Goal: Information Seeking & Learning: Learn about a topic

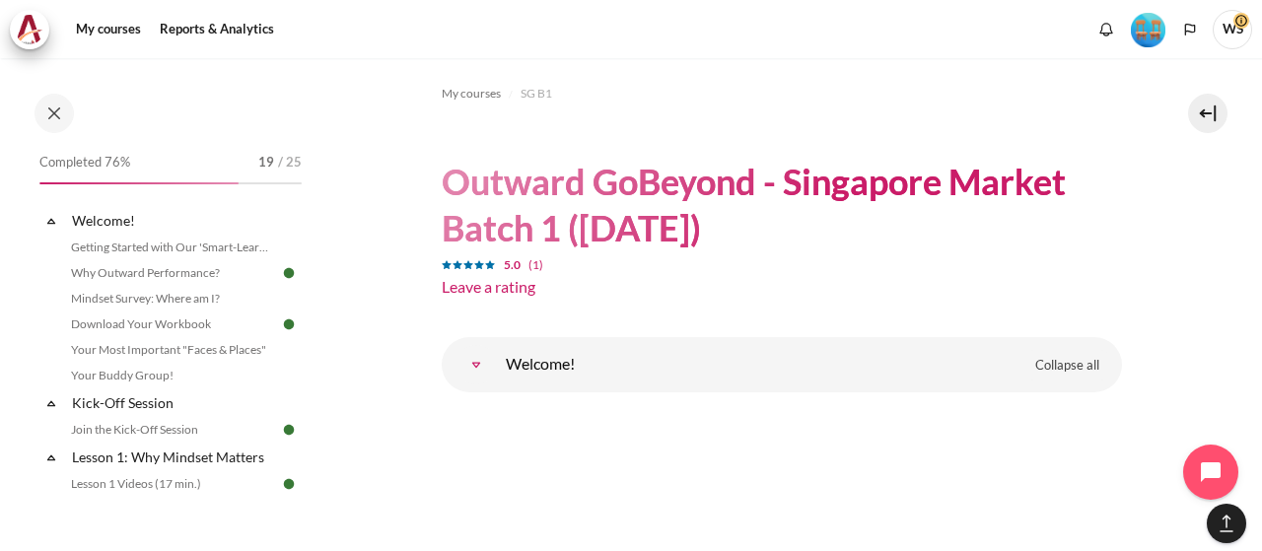
scroll to position [24190, 0]
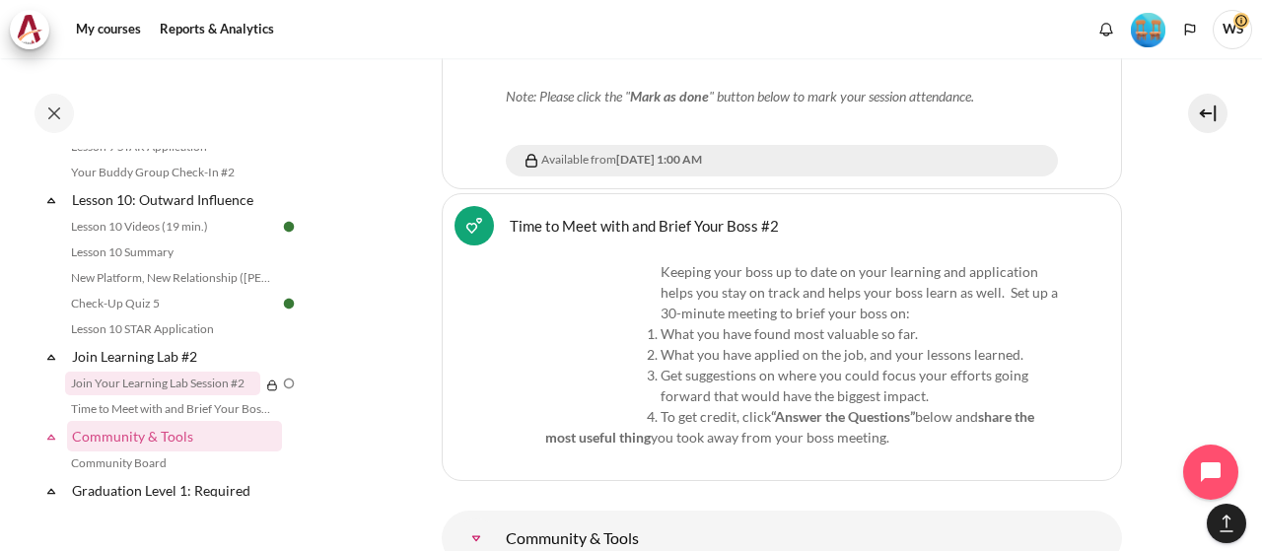
click at [213, 395] on link "Join Your Learning Lab Session #2" at bounding box center [162, 384] width 195 height 24
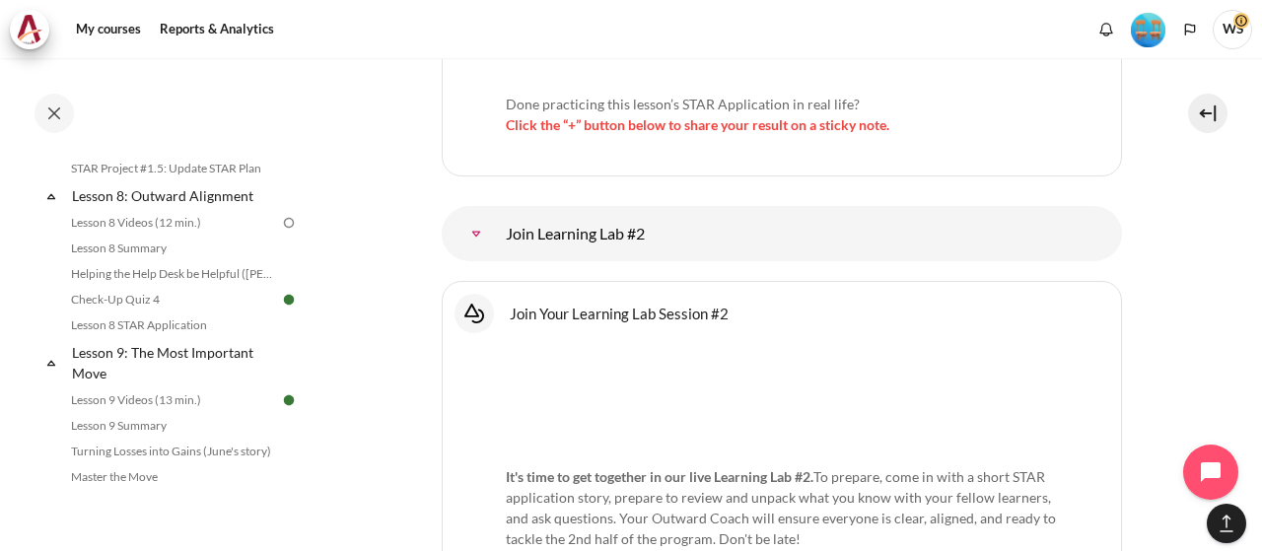
scroll to position [1414, 0]
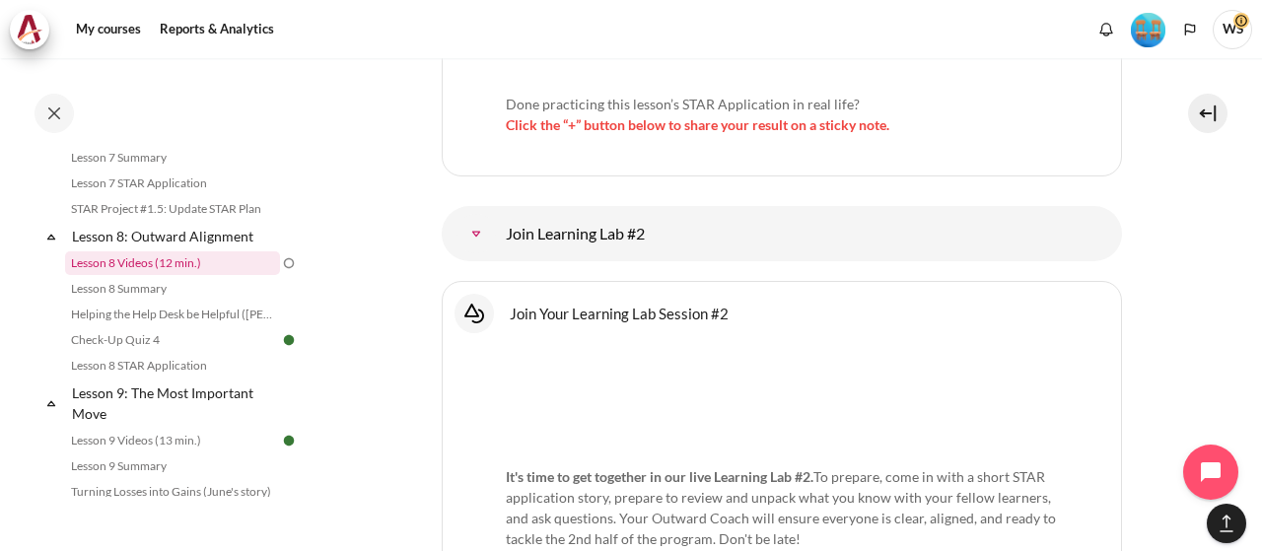
click at [107, 275] on link "Lesson 8 Videos (12 min.)" at bounding box center [172, 263] width 215 height 24
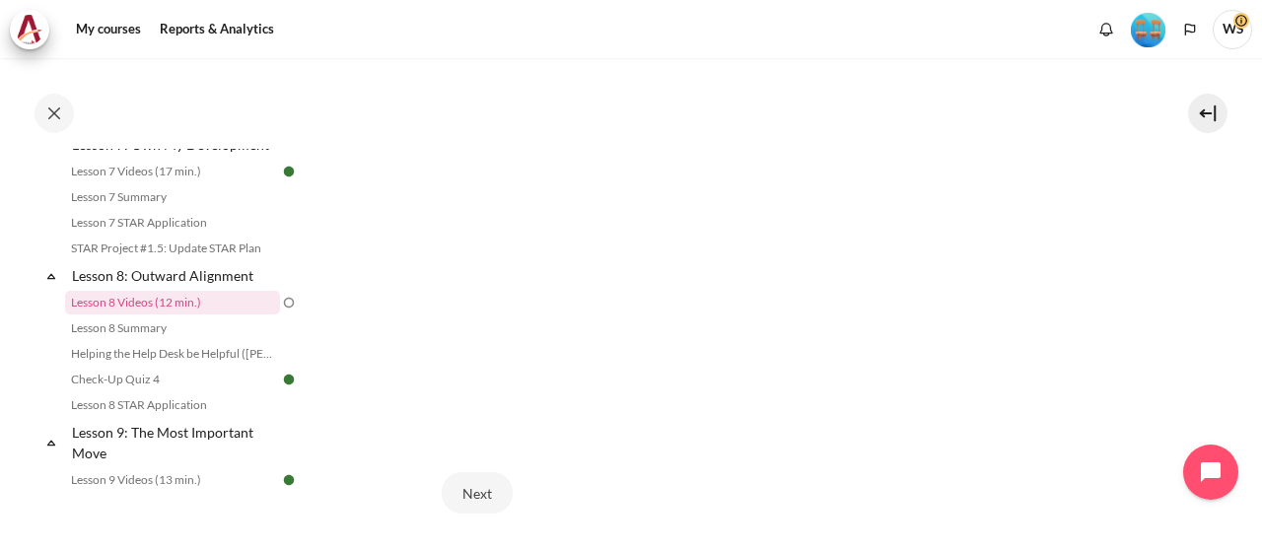
scroll to position [585, 0]
